Goal: Information Seeking & Learning: Find contact information

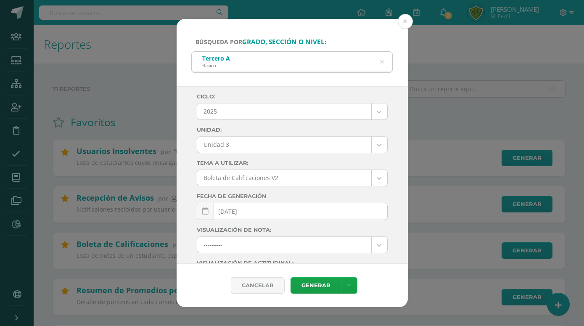
select select "Unidad 3"
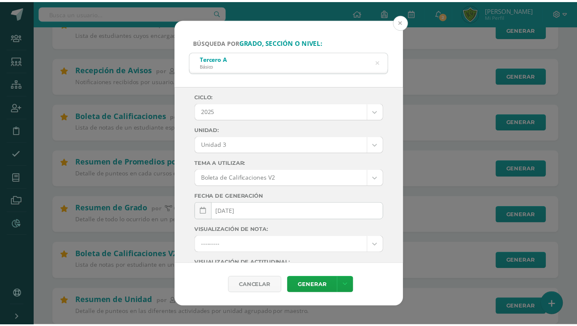
scroll to position [111, 0]
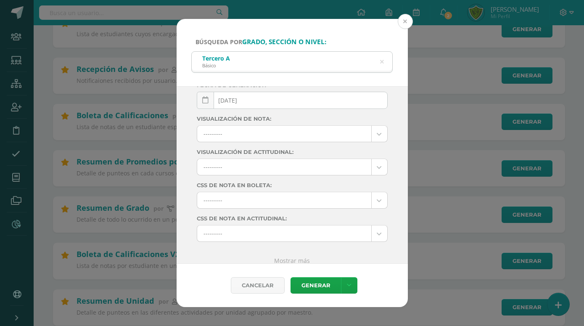
click at [406, 20] on button at bounding box center [405, 21] width 15 height 15
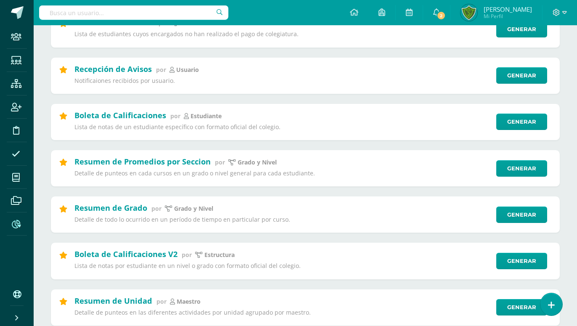
click at [102, 15] on input "text" at bounding box center [133, 12] width 189 height 14
type input "Alexa Viale"
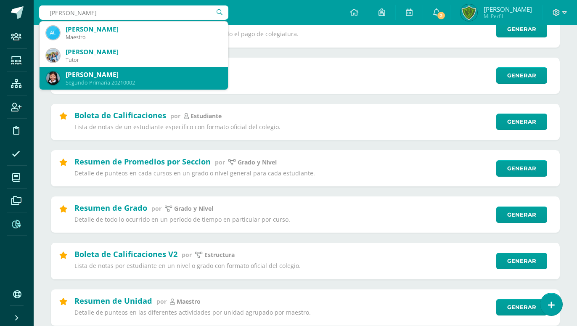
click at [168, 81] on div "Segundo Primaria 20210002" at bounding box center [144, 82] width 156 height 7
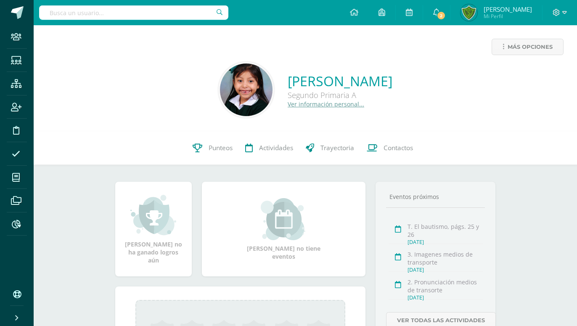
click at [288, 107] on link "Ver información personal..." at bounding box center [326, 104] width 76 height 8
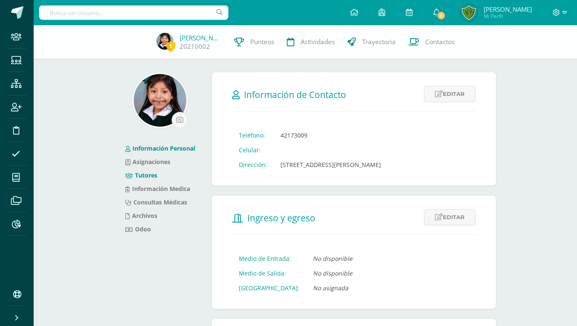
click at [139, 170] on li "Tutores" at bounding box center [160, 175] width 70 height 13
click at [139, 174] on link "Tutores" at bounding box center [141, 175] width 32 height 8
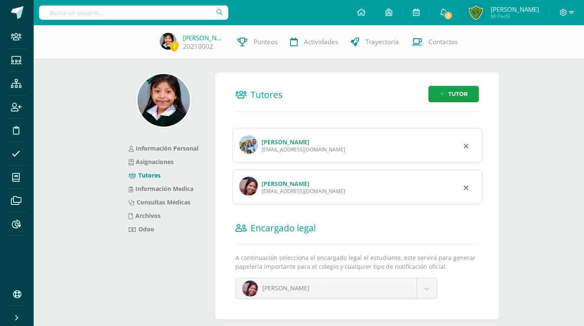
click at [282, 179] on link "[PERSON_NAME]" at bounding box center [285, 183] width 48 height 8
